Goal: Check status: Check status

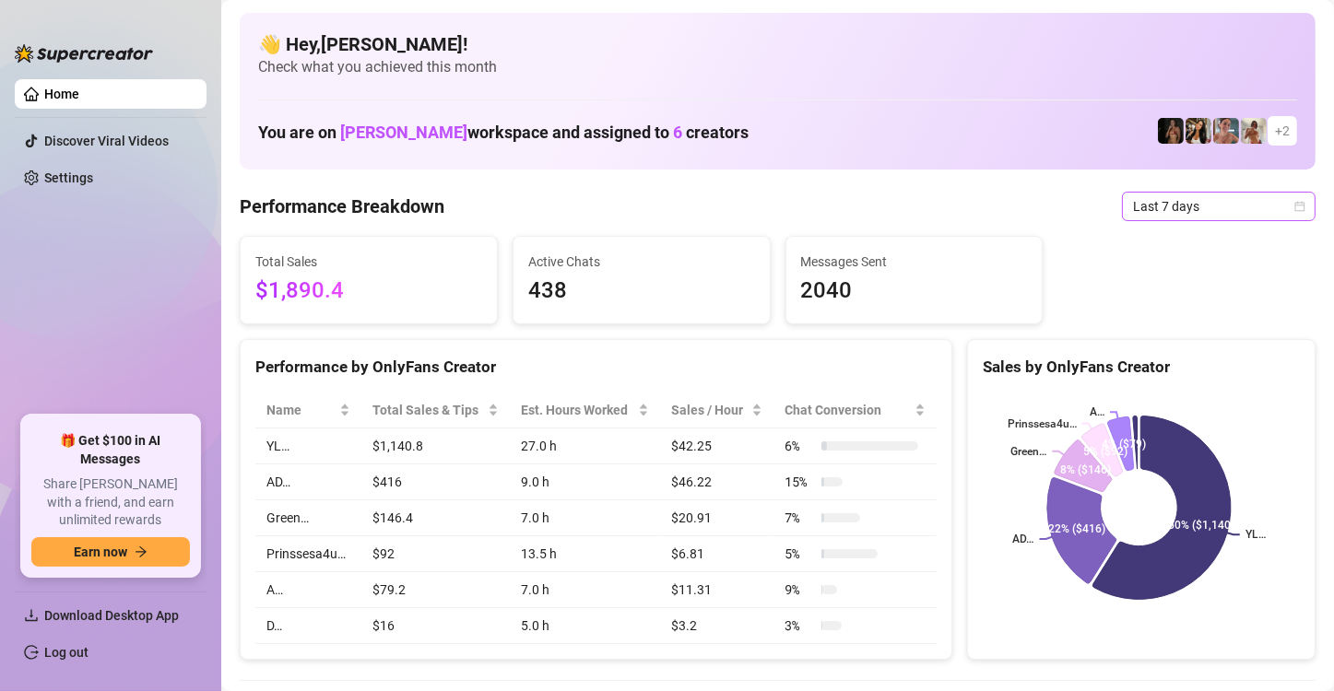
click at [1294, 207] on icon "calendar" at bounding box center [1299, 206] width 11 height 11
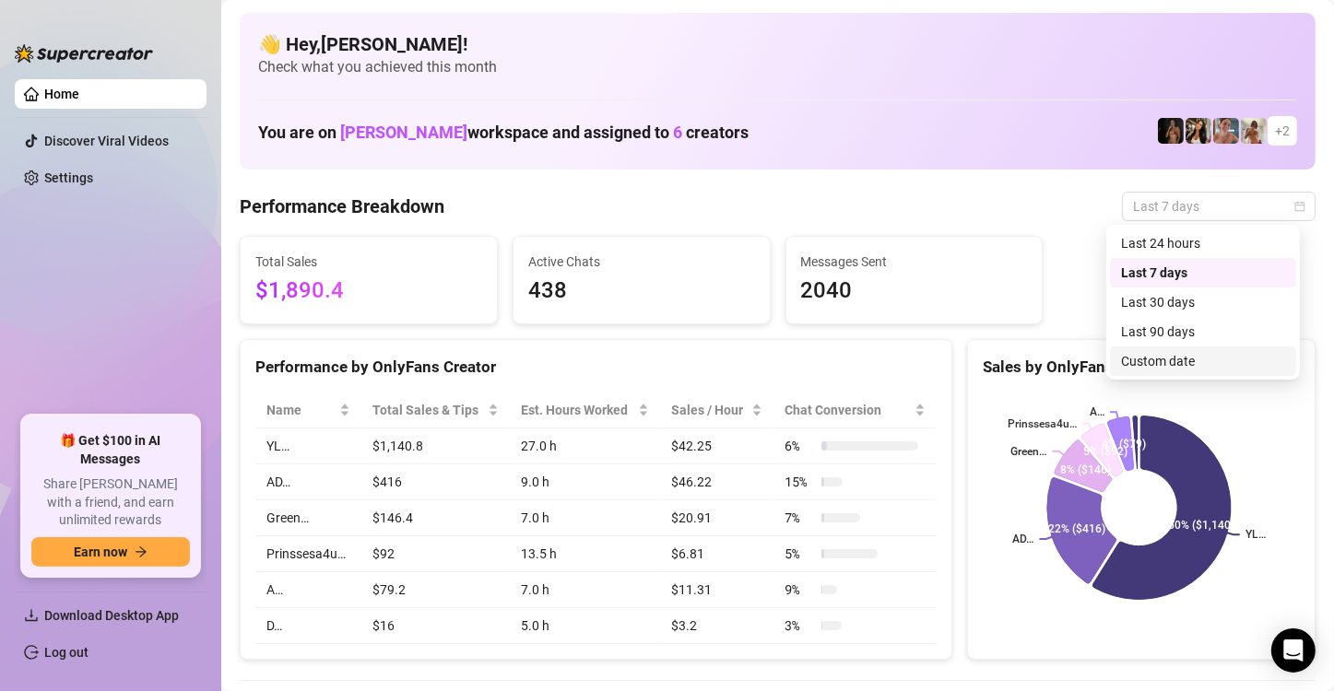
click at [1210, 373] on div "Custom date" at bounding box center [1203, 362] width 186 height 30
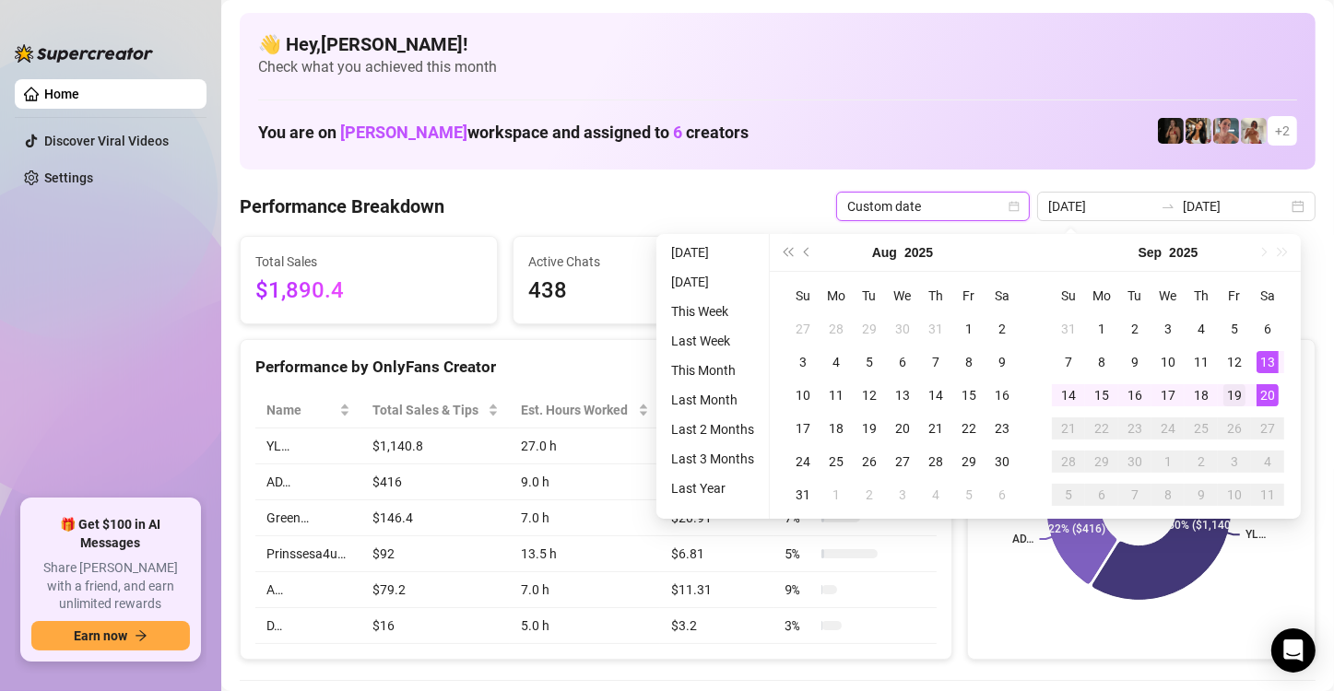
type input "[DATE]"
click at [1224, 395] on div "19" at bounding box center [1234, 395] width 22 height 22
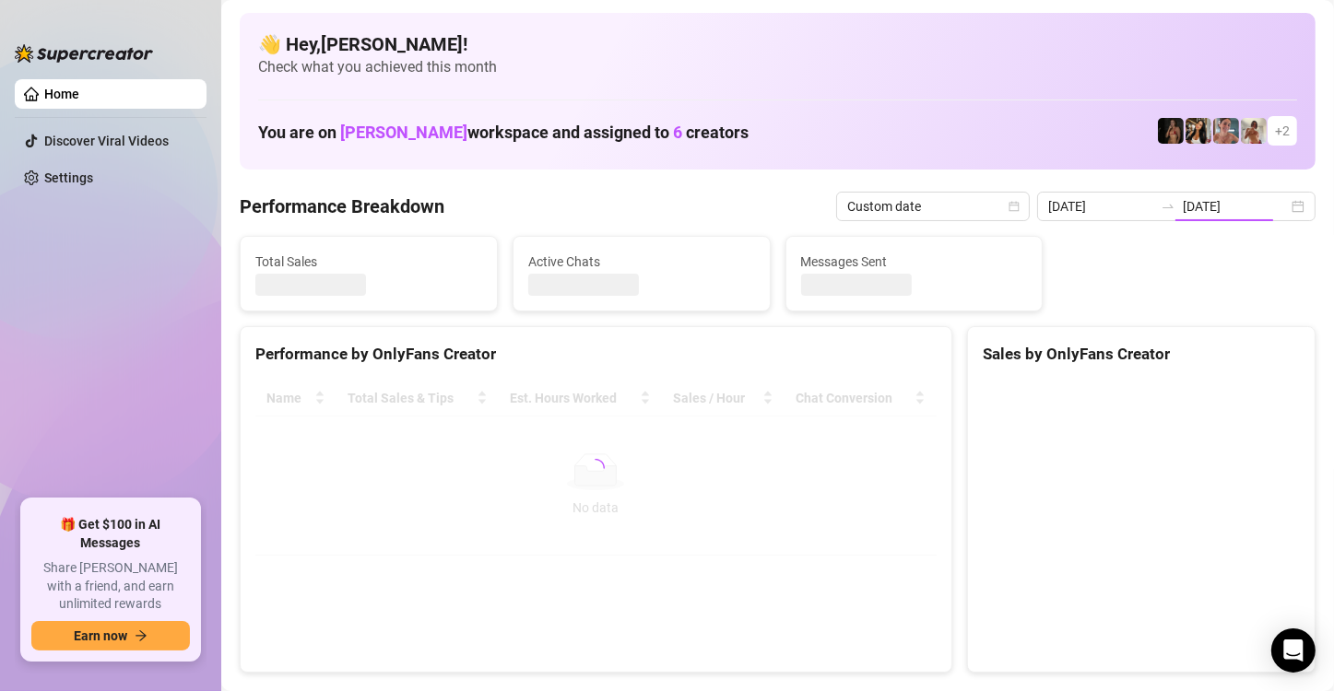
type input "[DATE]"
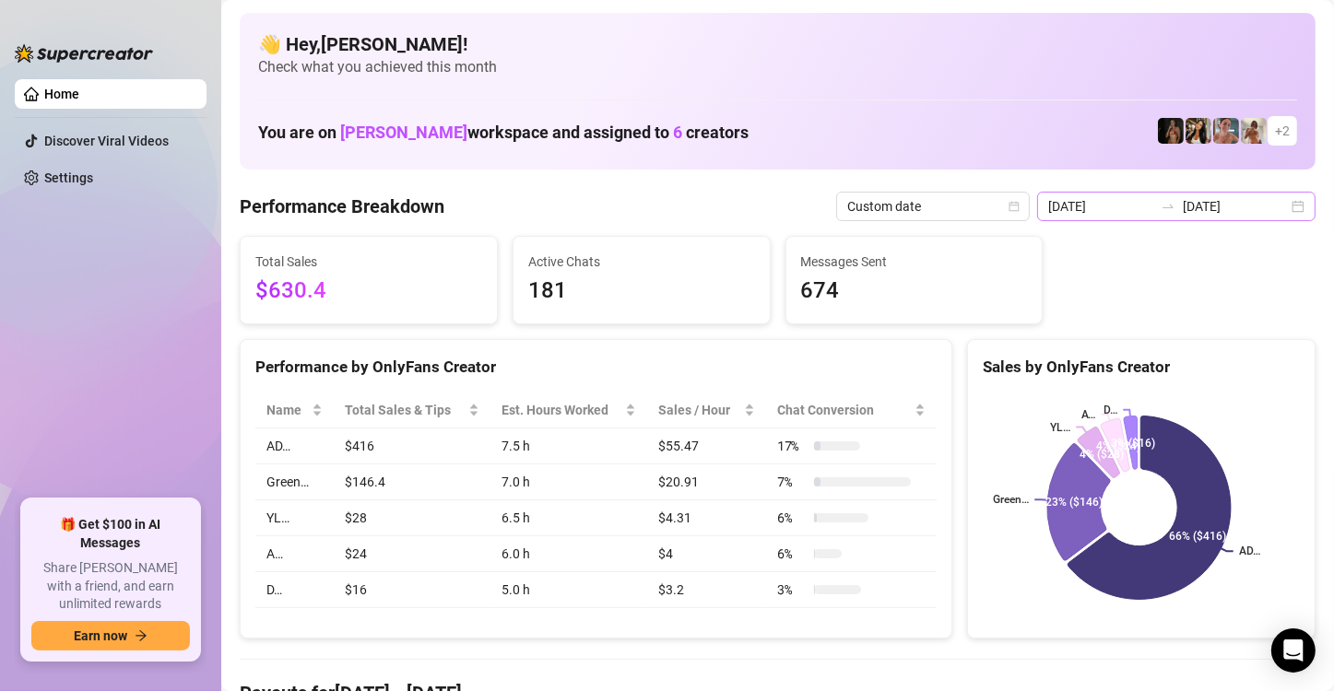
click at [1288, 208] on div "[DATE] [DATE]" at bounding box center [1176, 207] width 278 height 30
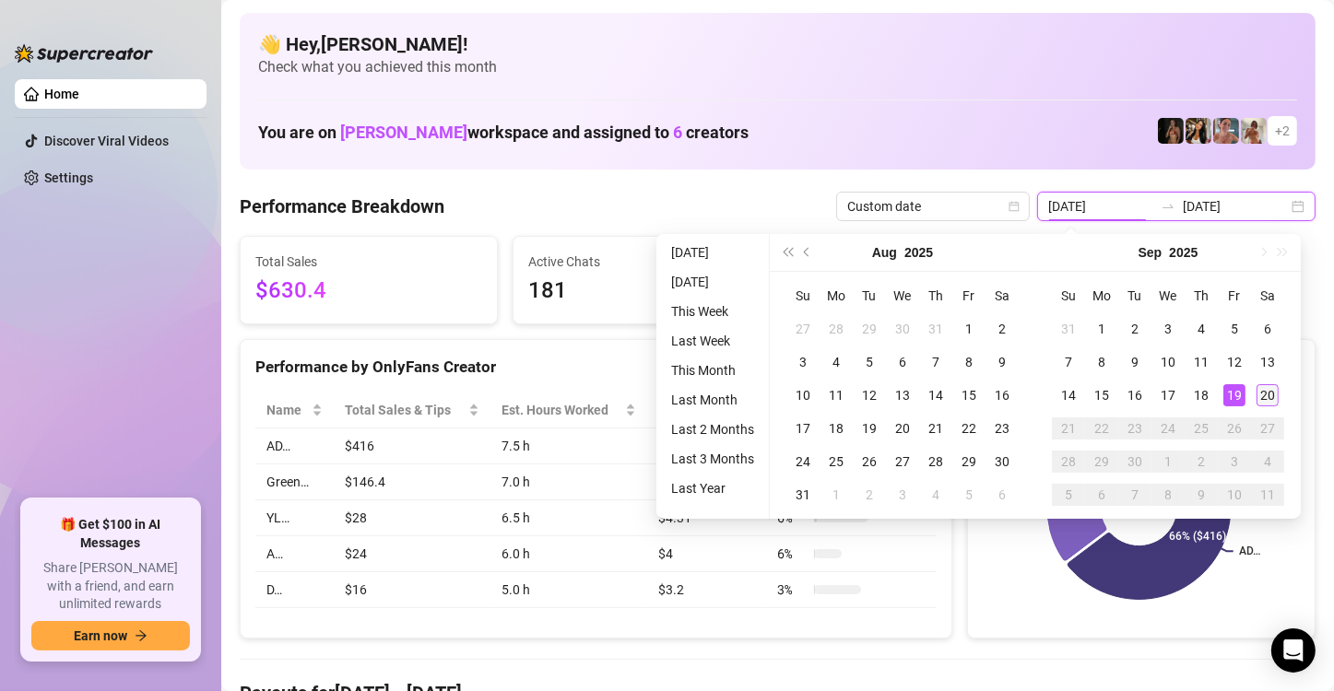
type input "[DATE]"
click at [1269, 391] on div "20" at bounding box center [1268, 395] width 22 height 22
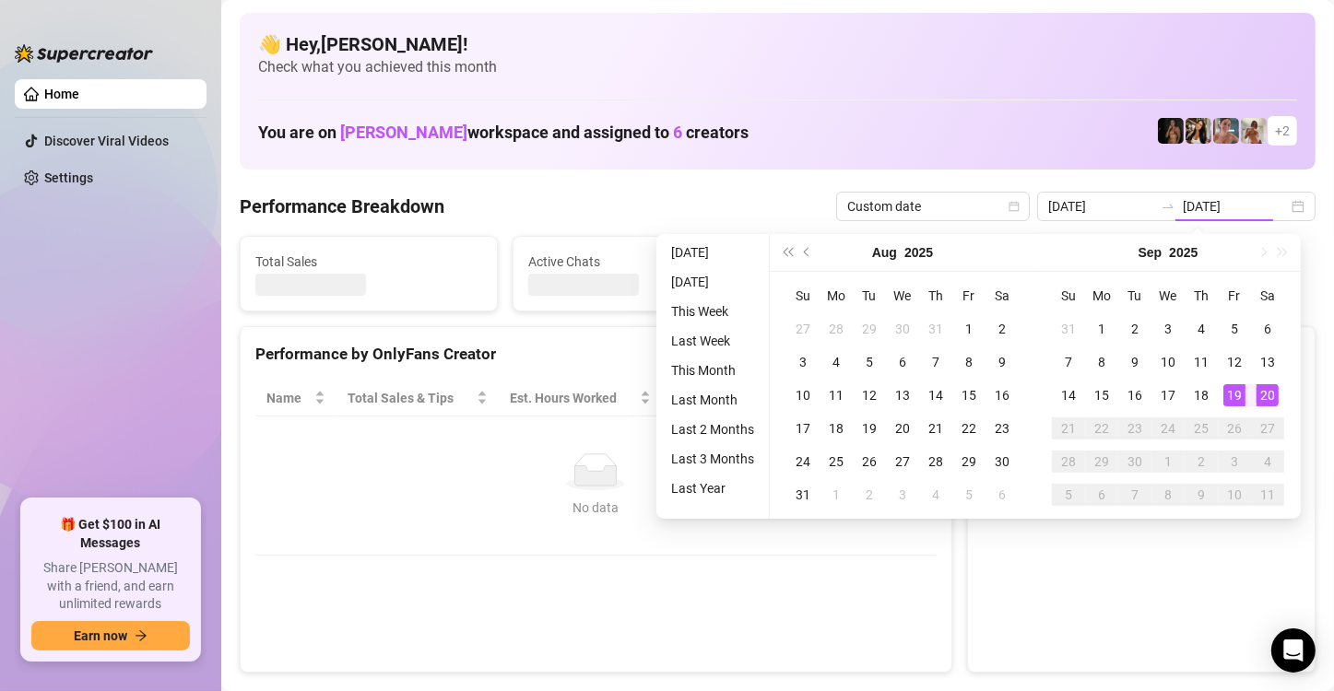
type input "[DATE]"
